Goal: Task Accomplishment & Management: Use online tool/utility

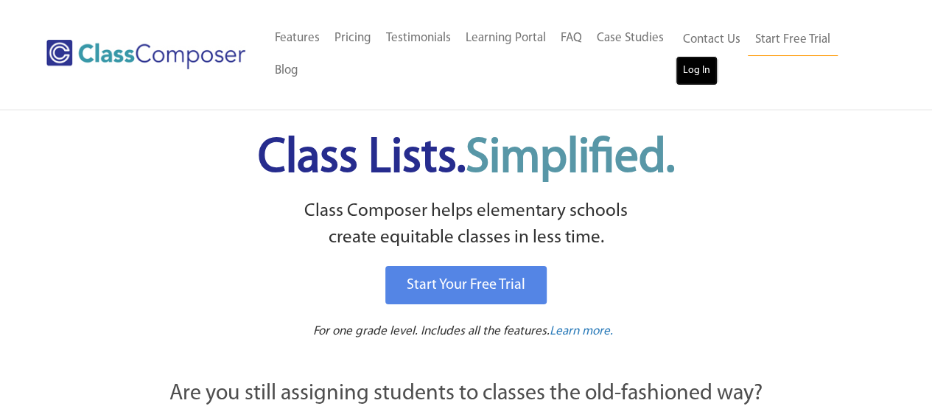
click at [701, 71] on link "Log In" at bounding box center [697, 70] width 42 height 29
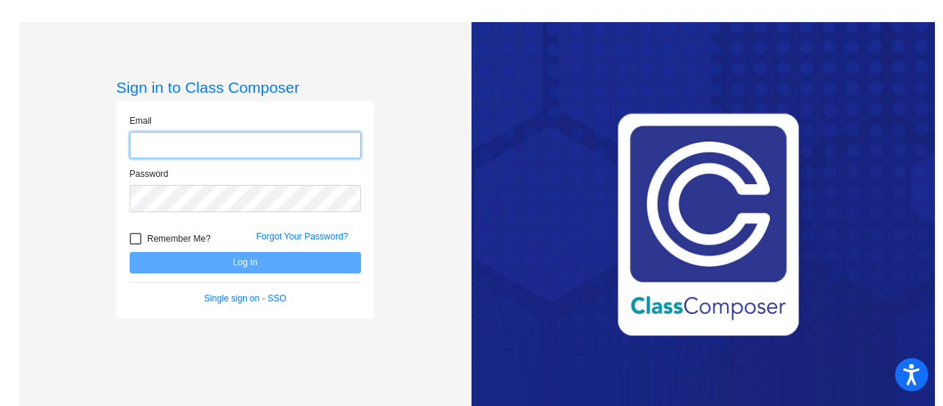
type input "[EMAIL_ADDRESS][DOMAIN_NAME]"
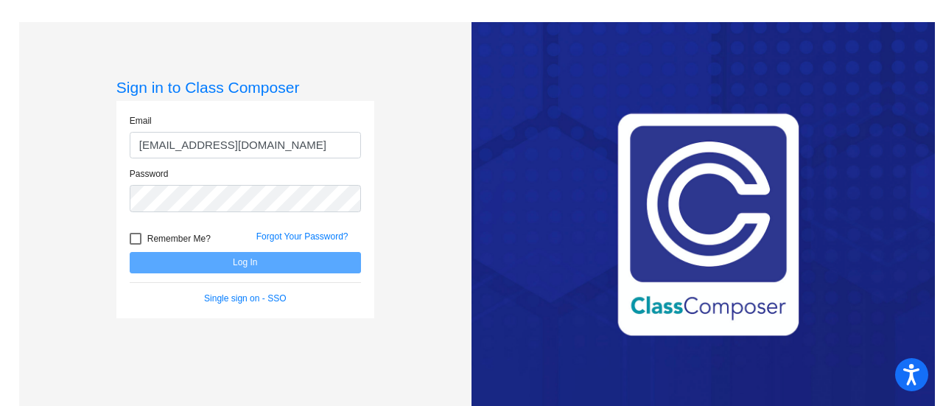
click at [137, 234] on div at bounding box center [136, 239] width 12 height 12
click at [136, 245] on input "Remember Me?" at bounding box center [135, 245] width 1 height 1
checkbox input "true"
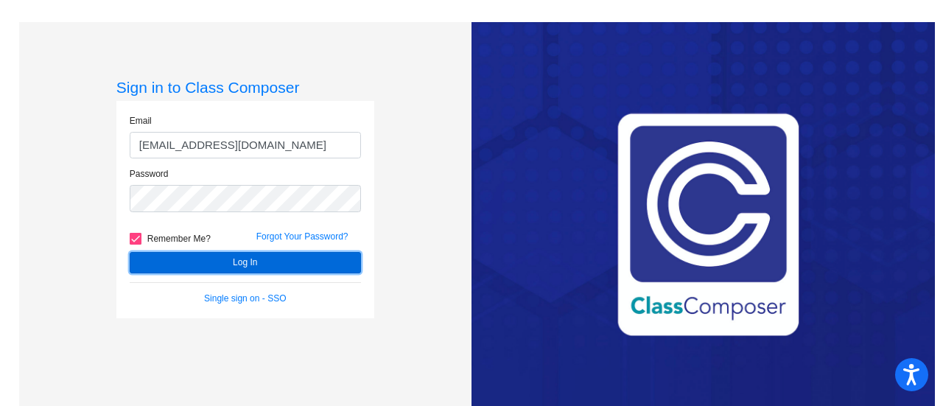
click at [248, 262] on button "Log In" at bounding box center [245, 262] width 231 height 21
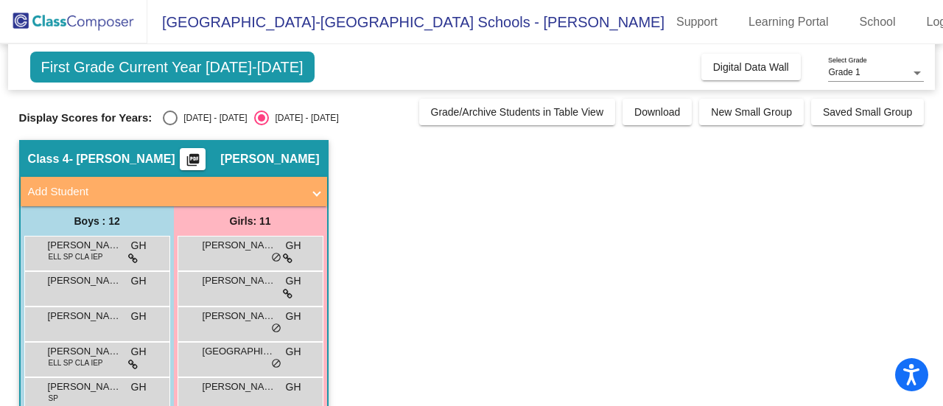
scroll to position [74, 0]
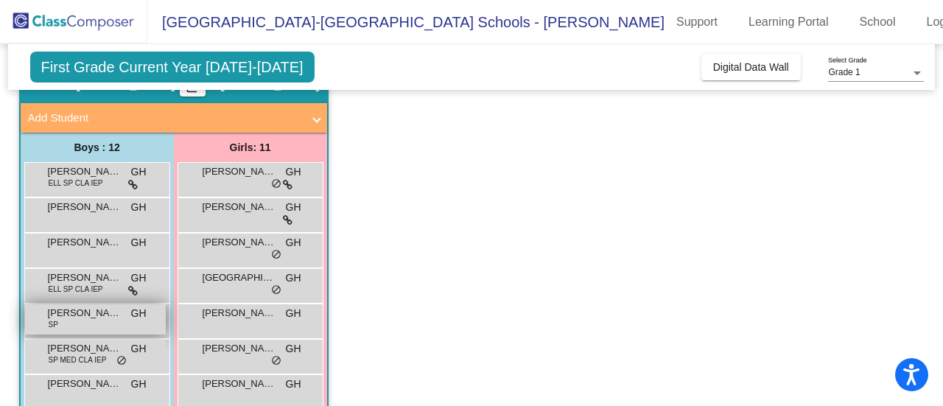
click at [78, 318] on span "[PERSON_NAME][GEOGRAPHIC_DATA]" at bounding box center [85, 313] width 74 height 15
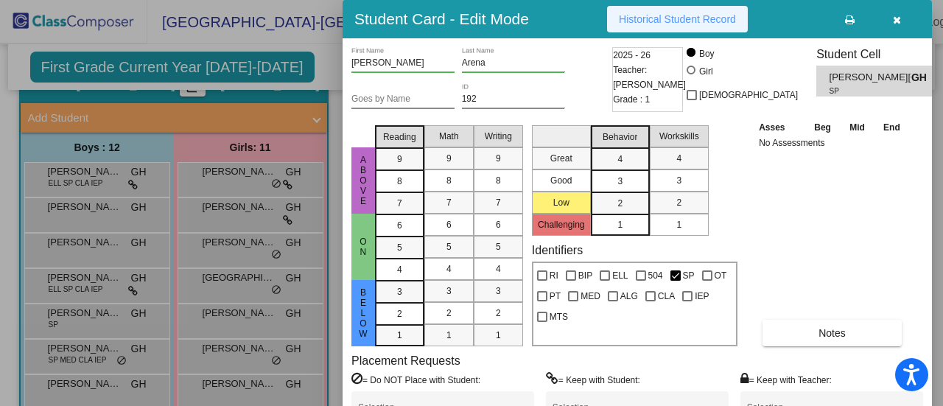
click at [707, 15] on span "Historical Student Record" at bounding box center [677, 19] width 117 height 12
